Goal: Transaction & Acquisition: Book appointment/travel/reservation

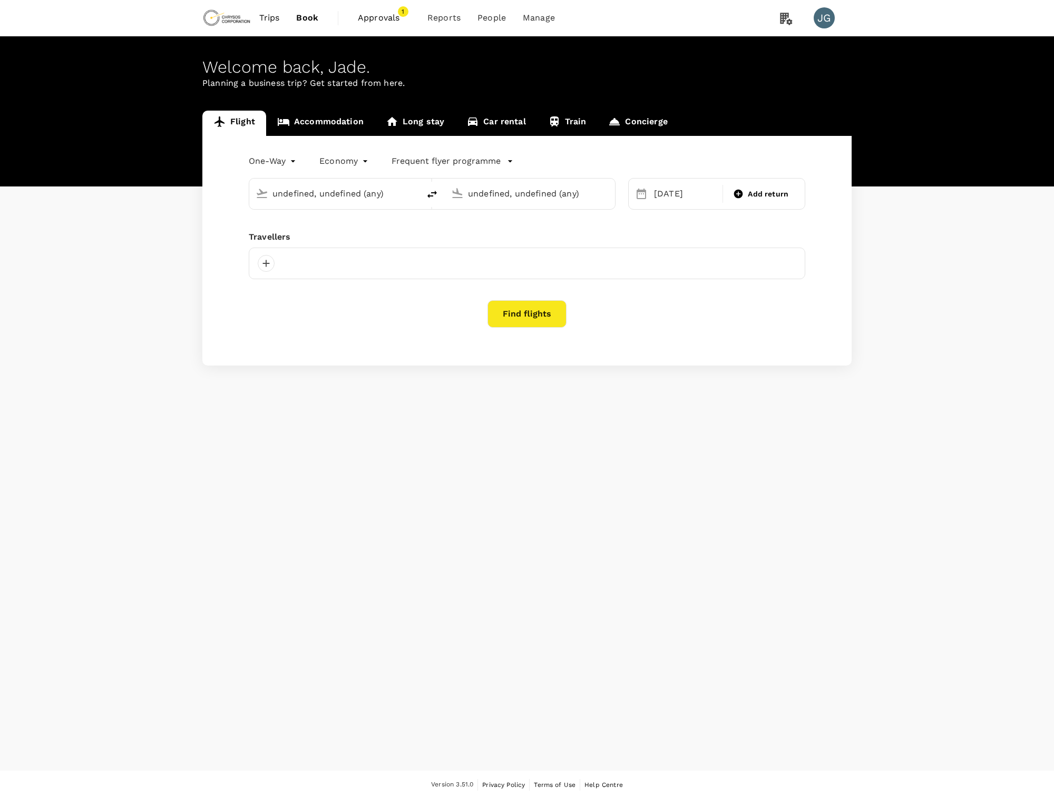
type input "Vancouver Intl (YVR)"
type input "Adelaide (ADL)"
click at [331, 123] on link "Accommodation" at bounding box center [320, 123] width 109 height 25
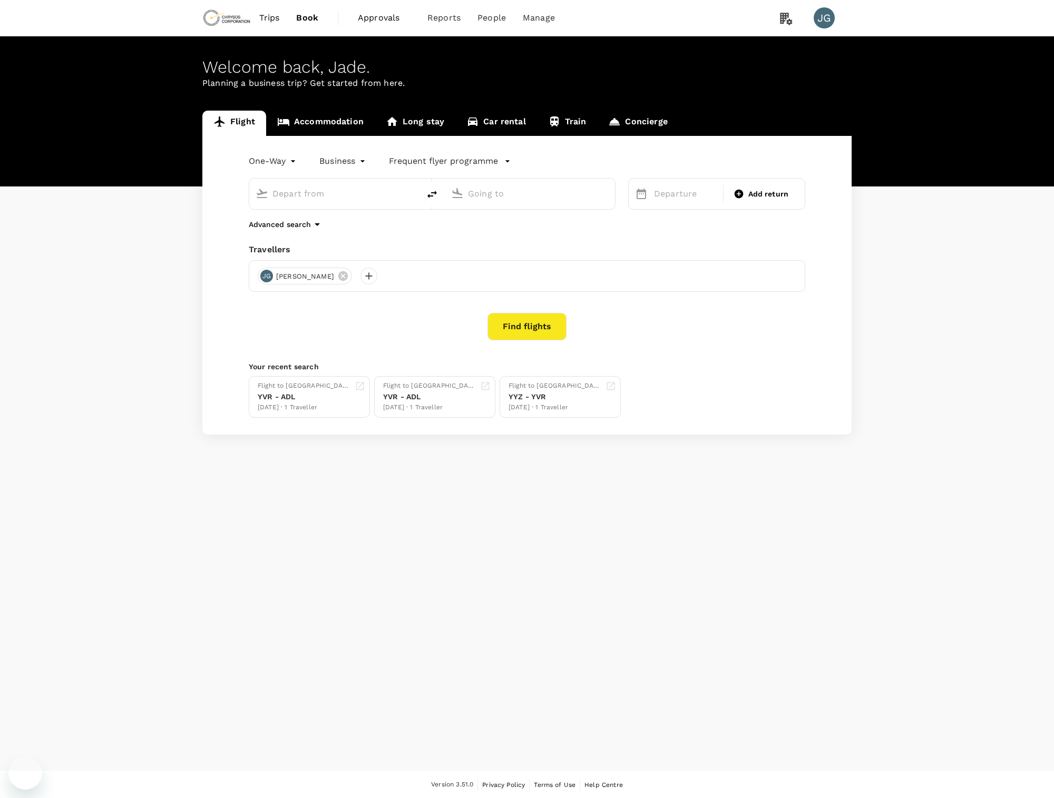
type input "Vancouver Intl (YVR)"
type input "Adelaide (ADL)"
click at [319, 130] on link "Accommodation" at bounding box center [320, 123] width 109 height 25
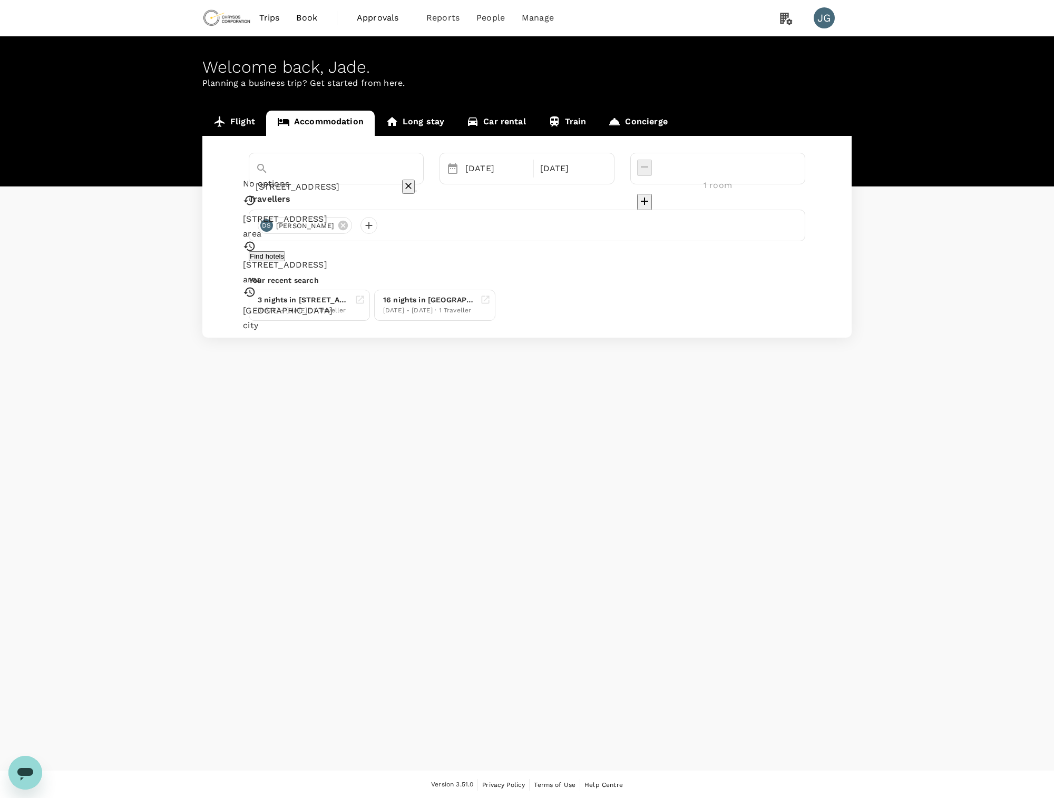
drag, startPoint x: 367, startPoint y: 171, endPoint x: 247, endPoint y: 167, distance: 120.7
click at [245, 167] on div "[STREET_ADDRESS] No options [STREET_ADDRESS][GEOGRAPHIC_DATA] [STREET_ADDRESS] …" at bounding box center [527, 169] width 572 height 32
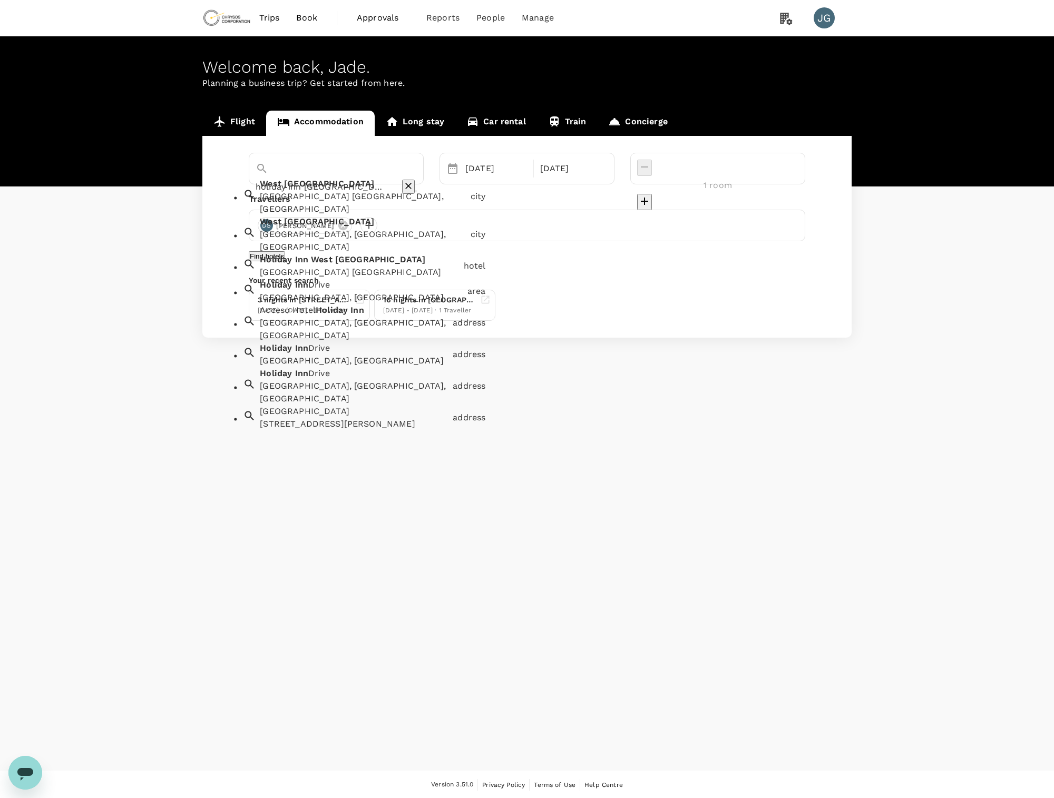
click at [288, 196] on div "[GEOGRAPHIC_DATA] [GEOGRAPHIC_DATA] [GEOGRAPHIC_DATA], [GEOGRAPHIC_DATA]" at bounding box center [360, 194] width 210 height 42
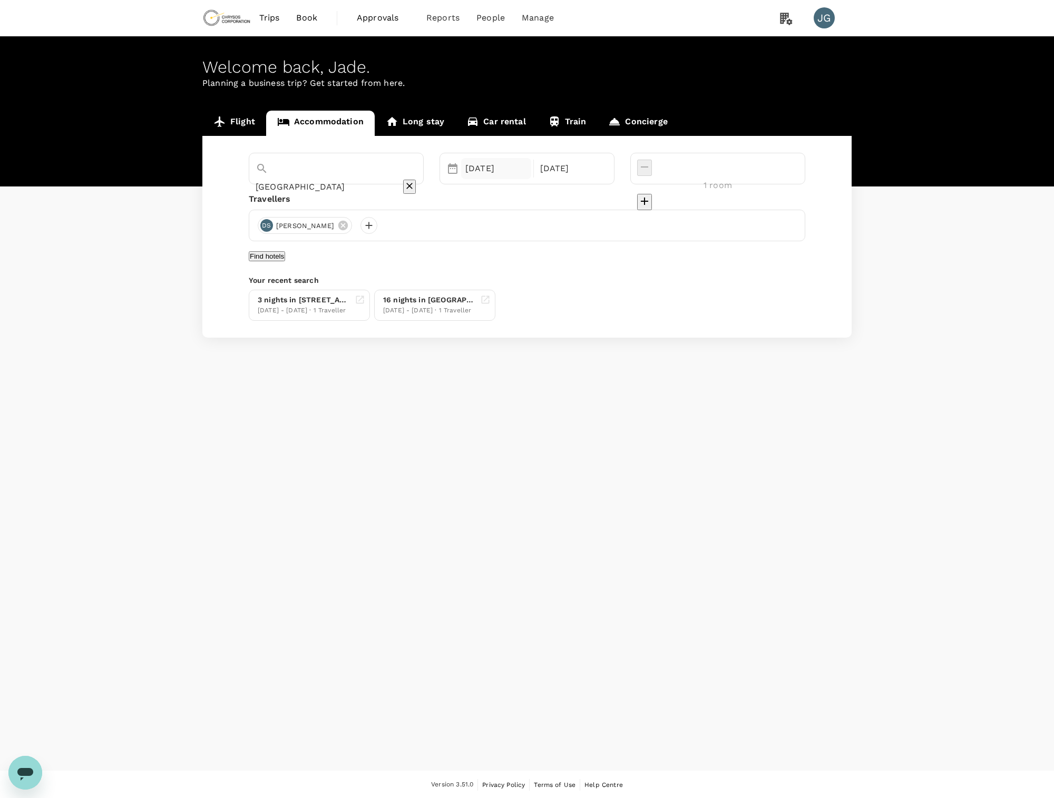
type input "[GEOGRAPHIC_DATA]"
click at [531, 174] on div "[DATE]" at bounding box center [496, 168] width 70 height 21
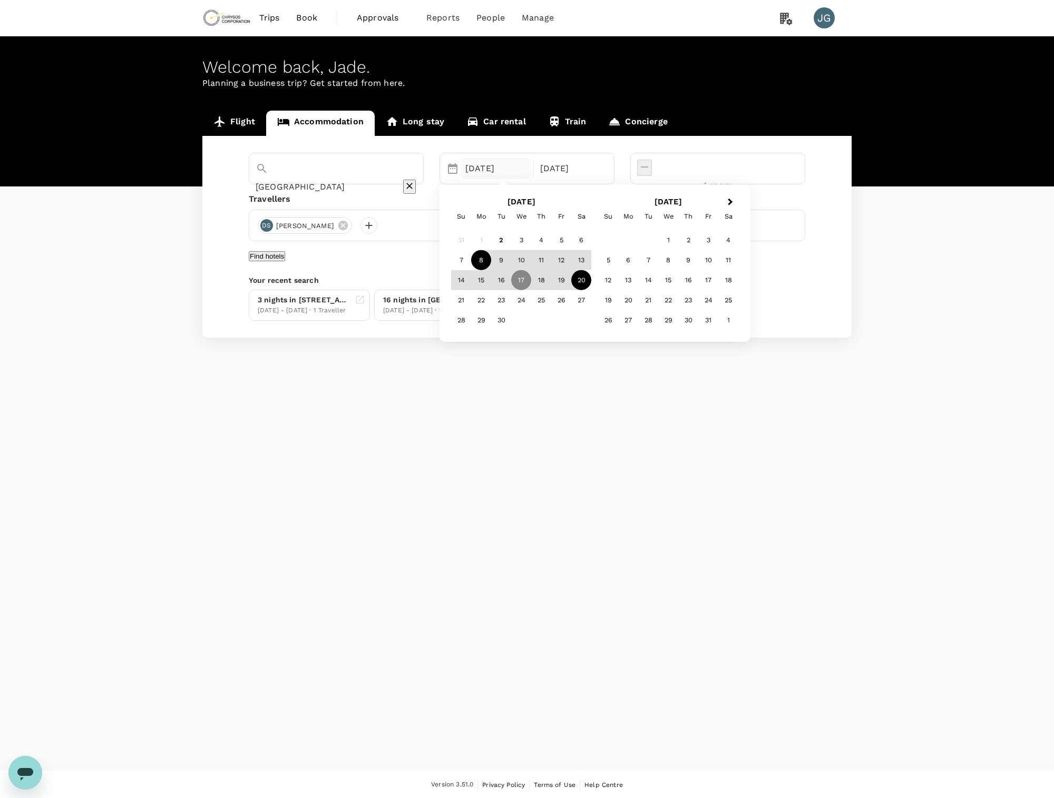
click at [491, 263] on div "8" at bounding box center [481, 260] width 20 height 20
click at [551, 263] on div "11" at bounding box center [541, 260] width 20 height 20
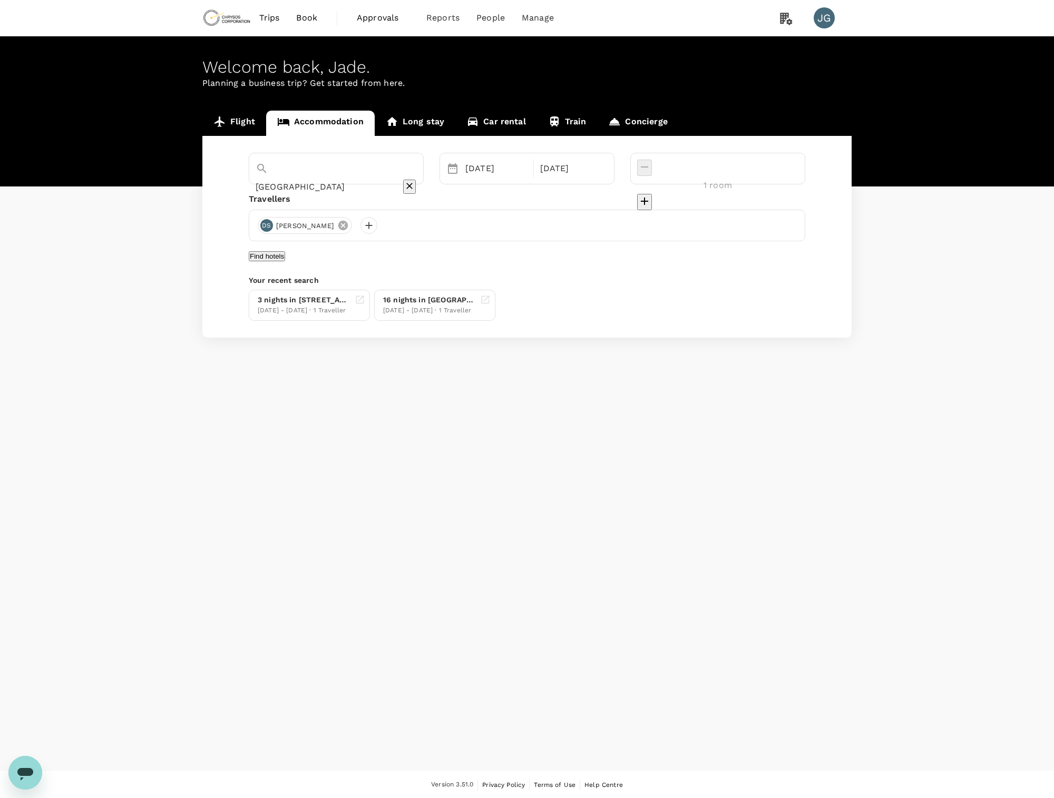
click at [338, 228] on icon at bounding box center [342, 225] width 9 height 9
click at [267, 227] on div at bounding box center [266, 225] width 17 height 17
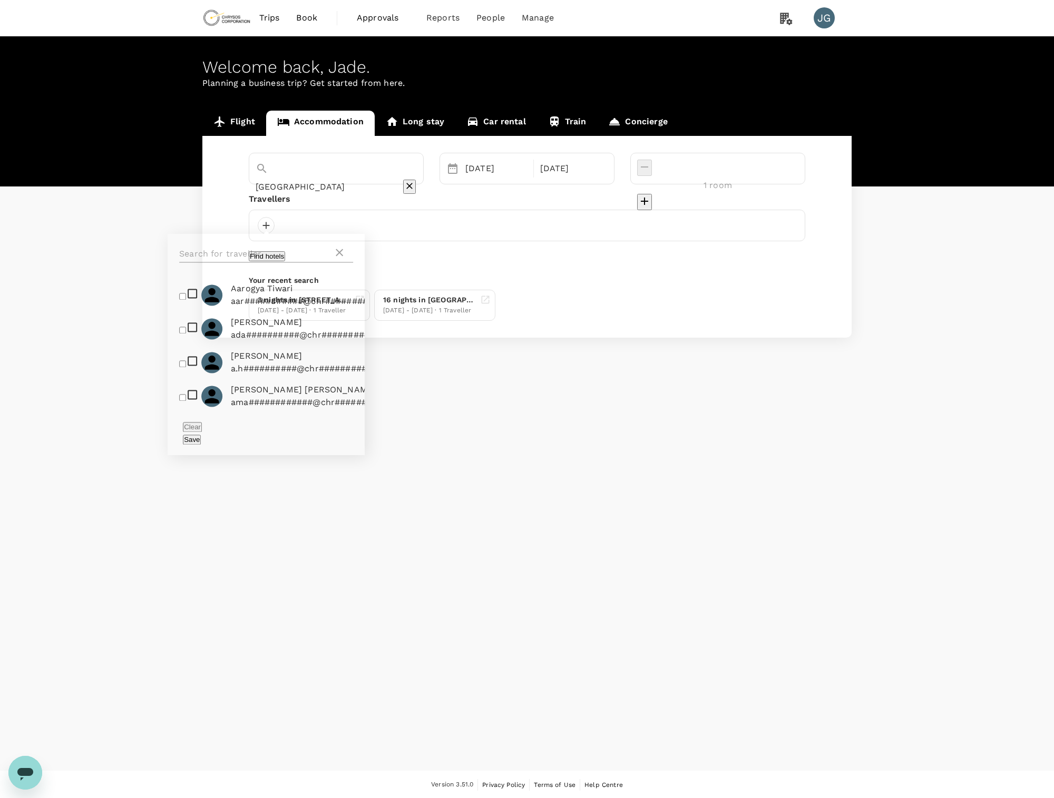
click at [255, 253] on input "text" at bounding box center [256, 253] width 154 height 17
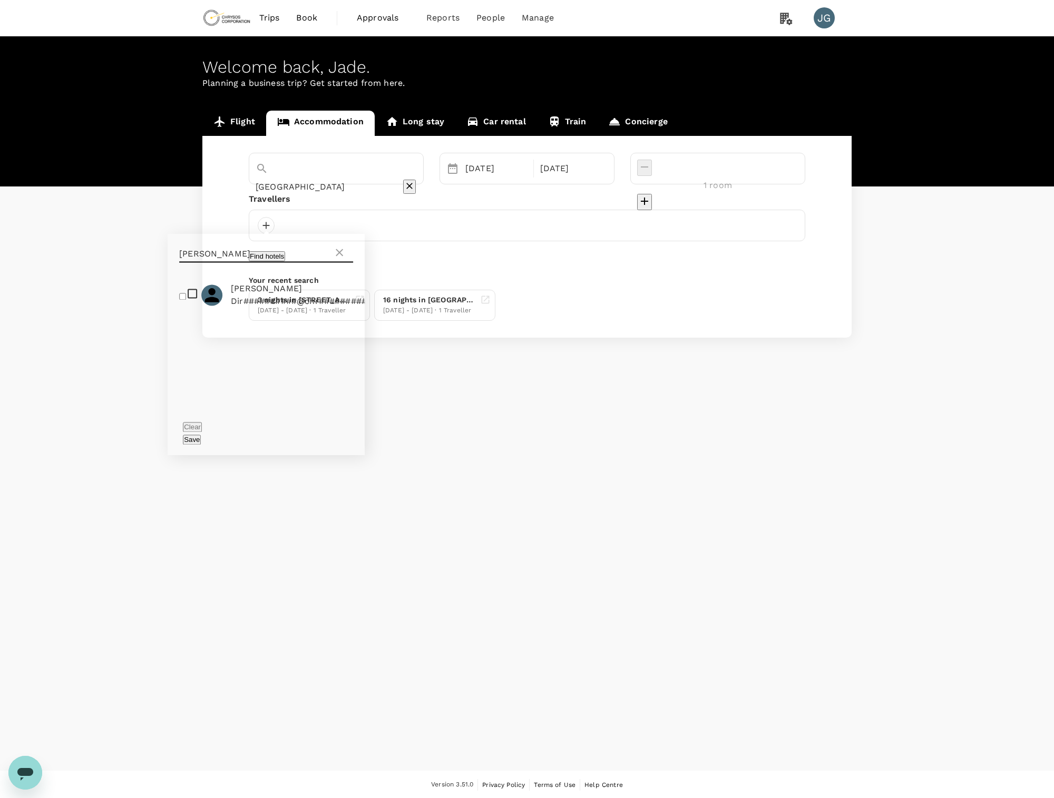
type input "[PERSON_NAME]"
click at [179, 300] on input "checkbox" at bounding box center [182, 296] width 7 height 7
checkbox input "true"
click at [285, 257] on button "Find hotels" at bounding box center [267, 256] width 36 height 10
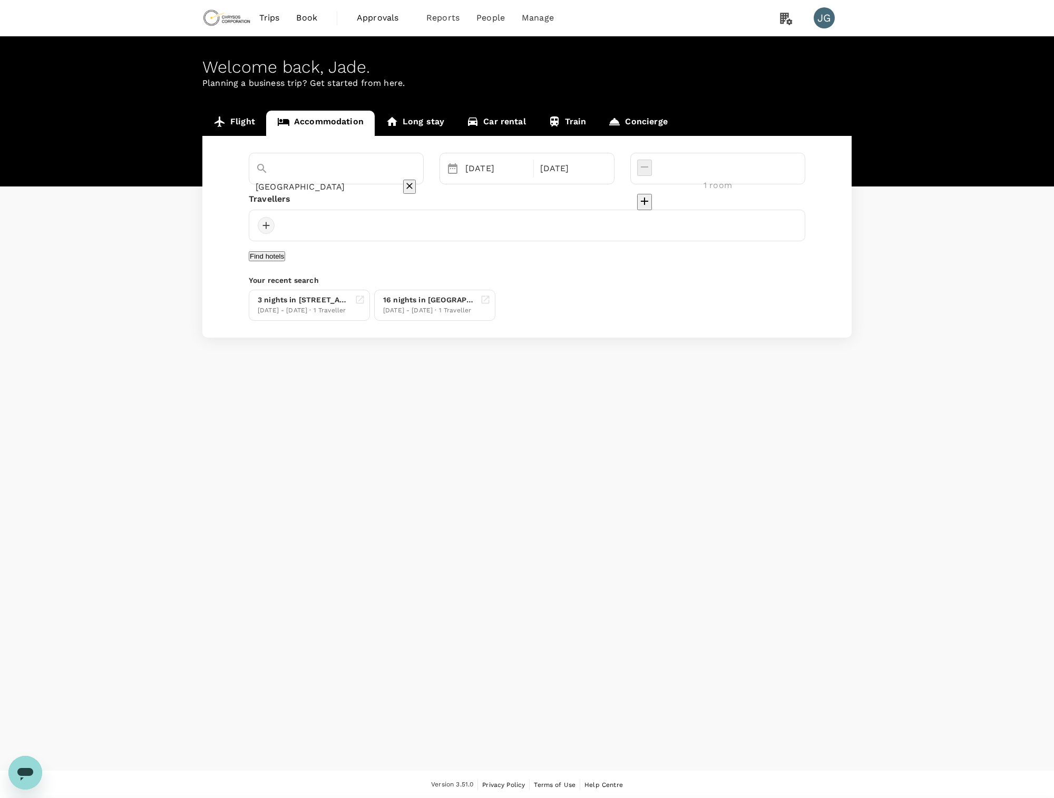
click at [265, 227] on div at bounding box center [266, 225] width 17 height 17
click at [350, 429] on div "Clear Save" at bounding box center [266, 433] width 197 height 44
click at [201, 435] on button "Save" at bounding box center [192, 440] width 18 height 10
click at [285, 260] on button "Find hotels" at bounding box center [267, 256] width 36 height 10
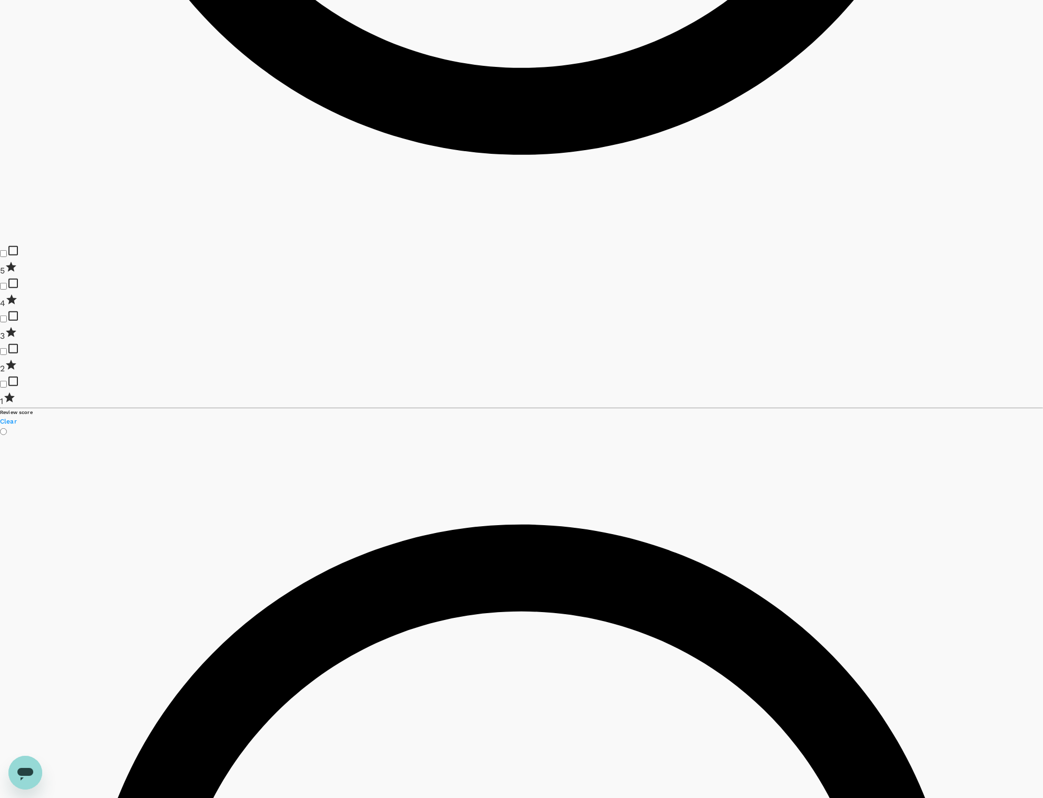
type input "602.32"
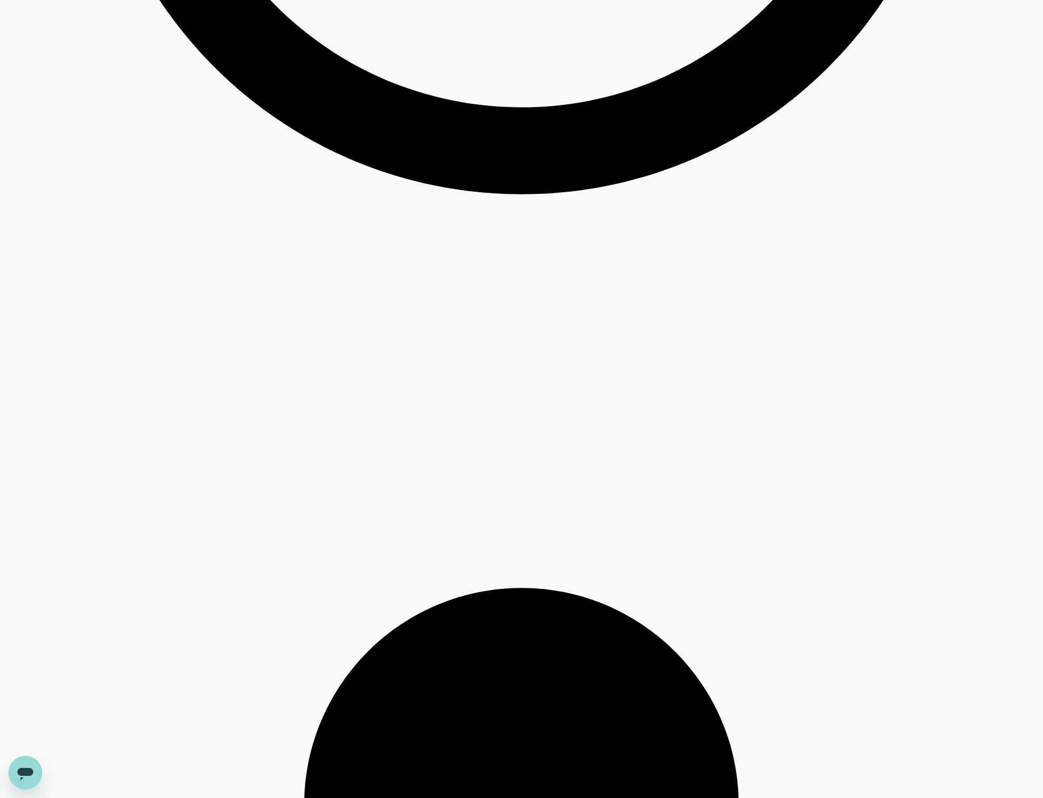
scroll to position [2528, 0]
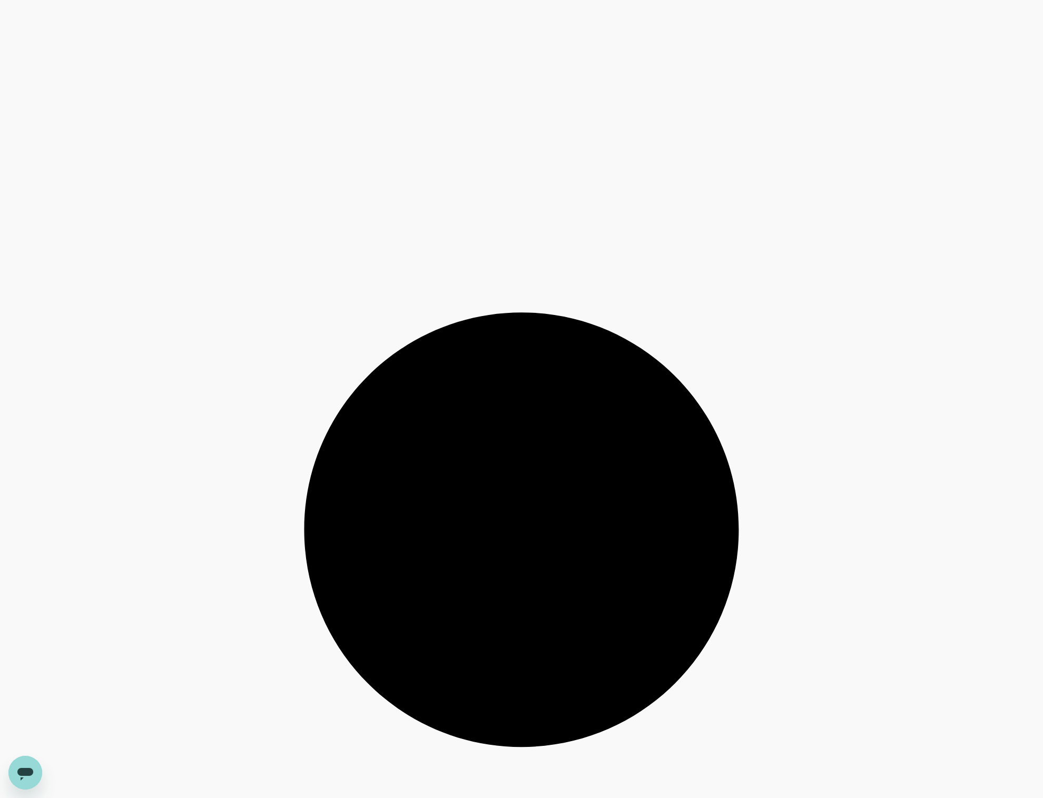
type input "162.81"
type input "602.81"
type input "93.81"
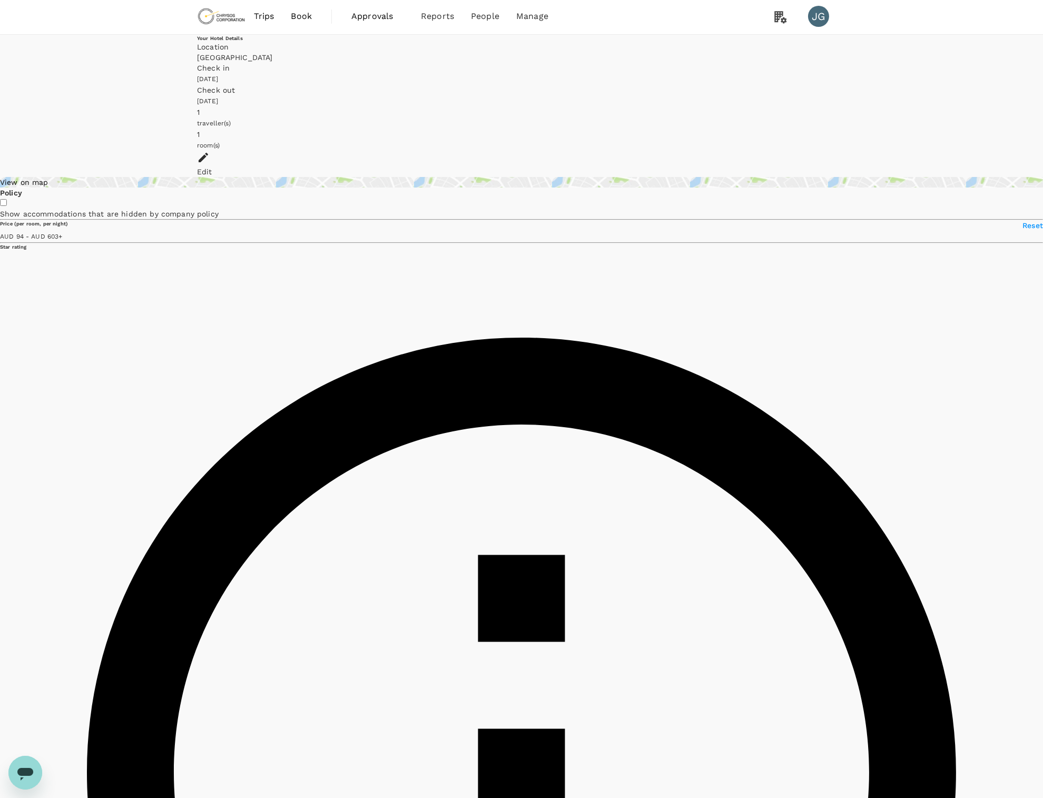
scroll to position [0, 0]
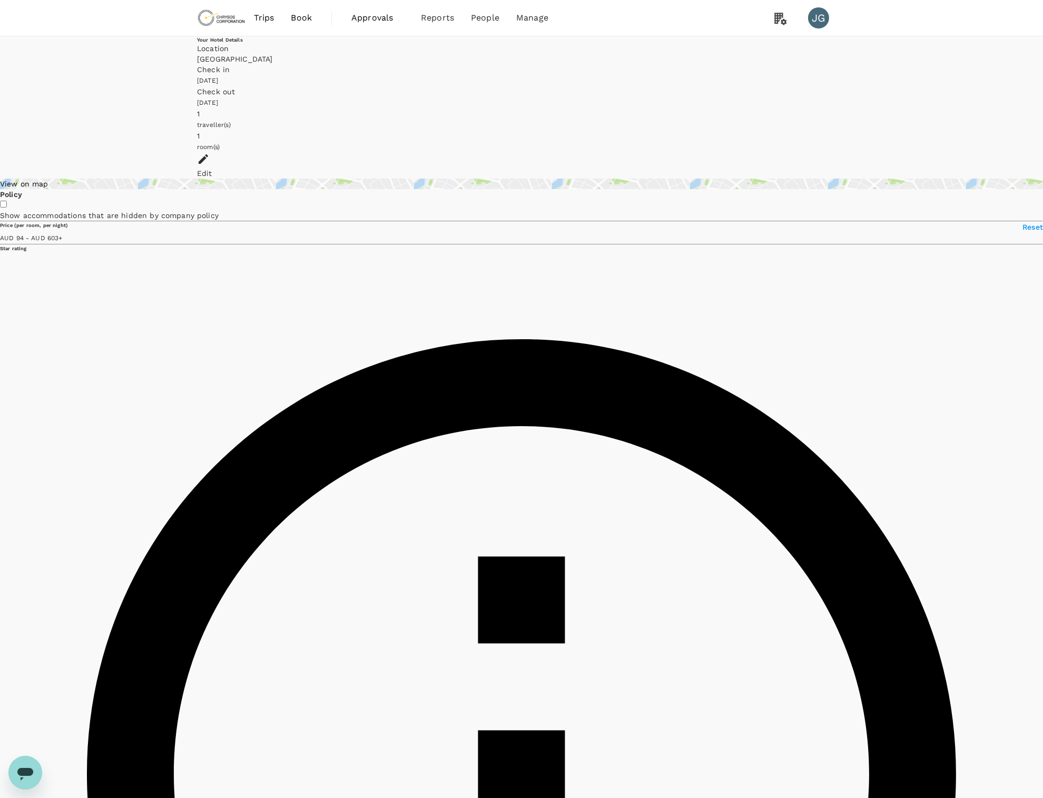
type input "603.18"
type input "53.18"
type input "603.18"
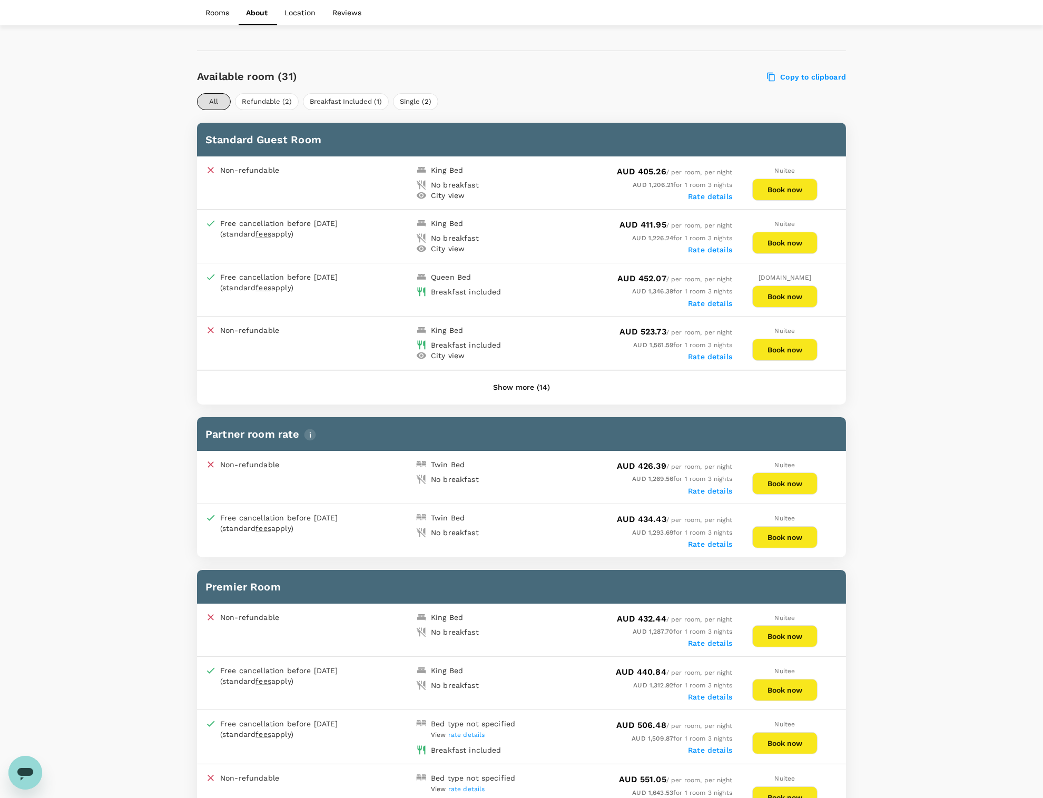
scroll to position [630, 0]
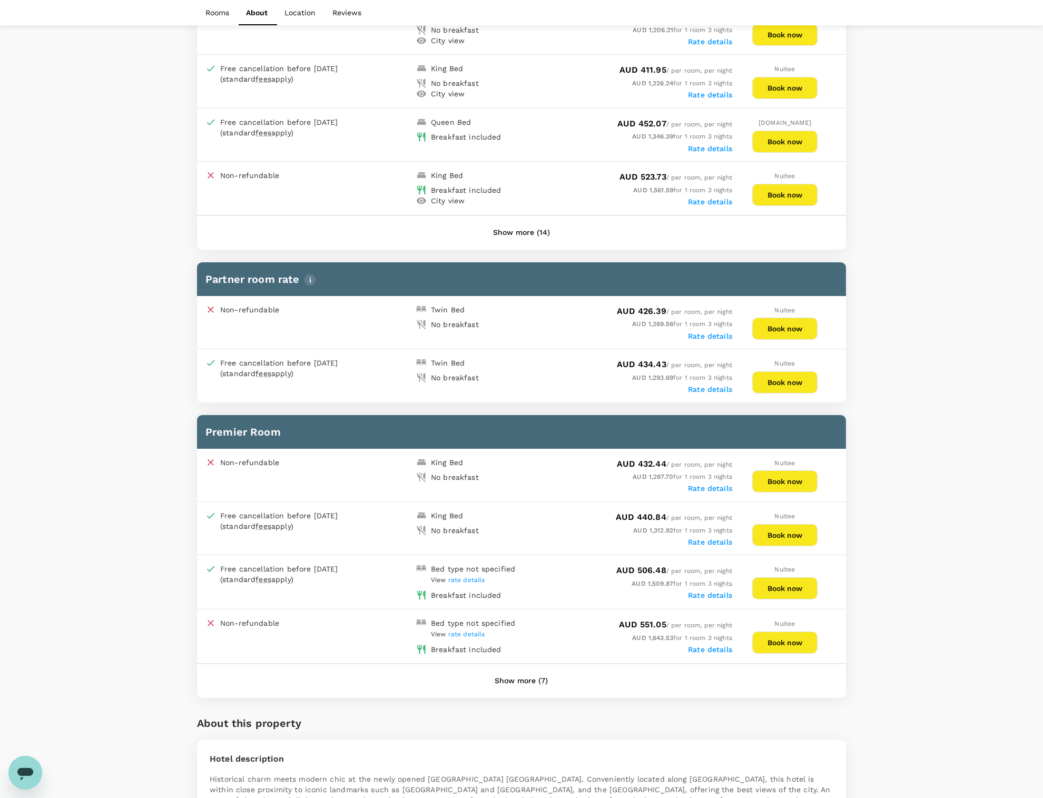
click at [521, 672] on button "Show more (7)" at bounding box center [521, 680] width 83 height 25
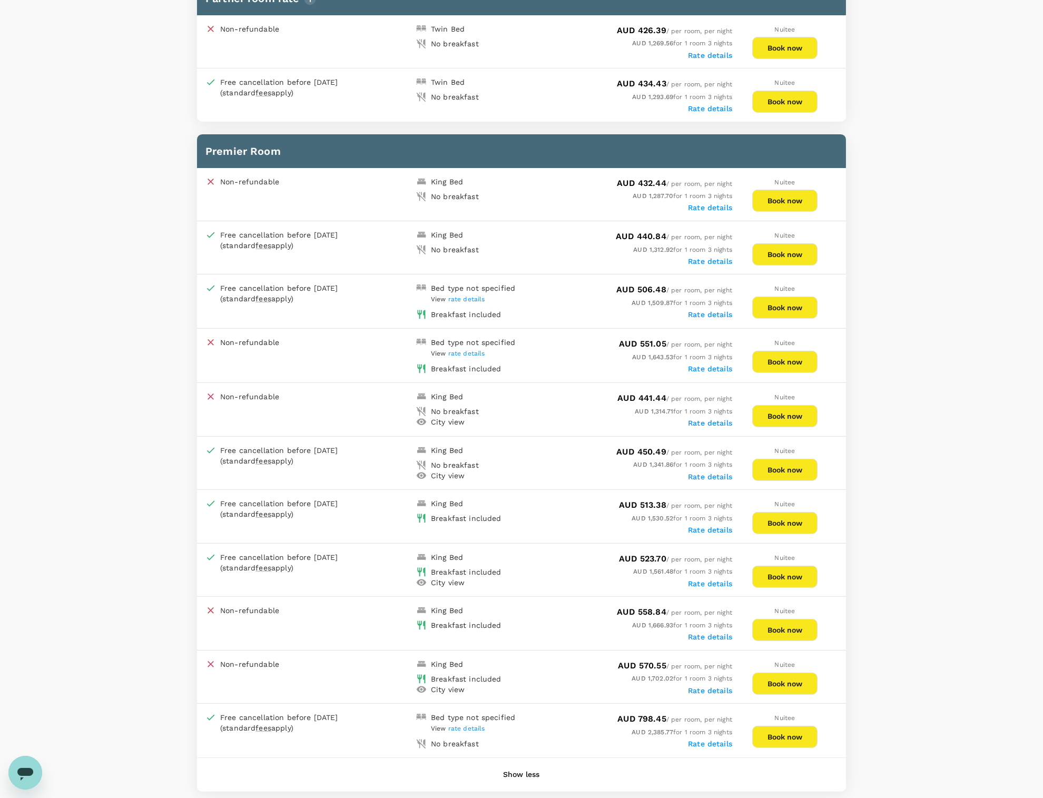
scroll to position [279, 0]
